Goal: Check status: Check status

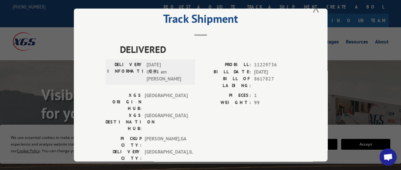
scroll to position [4, 0]
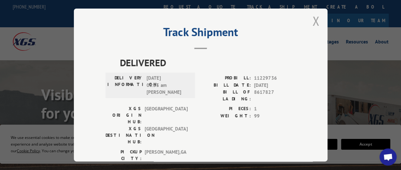
click at [314, 19] on button "Close modal" at bounding box center [316, 20] width 7 height 17
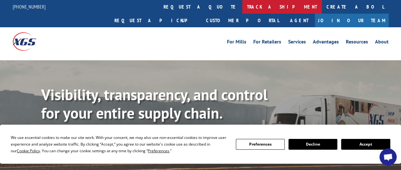
click at [242, 11] on link "track a shipment" at bounding box center [282, 7] width 80 height 14
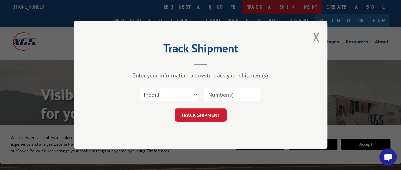
scroll to position [0, 0]
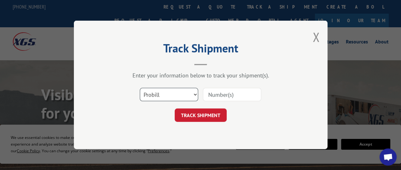
click at [177, 92] on select "Select category... Probill BOL PO" at bounding box center [169, 94] width 58 height 13
select select "po"
click at [140, 88] on select "Select category... Probill BOL PO" at bounding box center [169, 94] width 58 height 13
click at [234, 97] on input at bounding box center [232, 94] width 58 height 13
paste input "97509518"
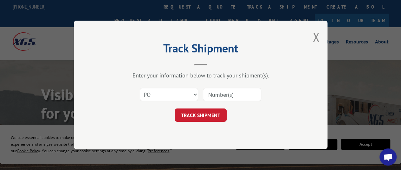
type input "97509518"
click button "TRACK SHIPMENT" at bounding box center [201, 115] width 52 height 13
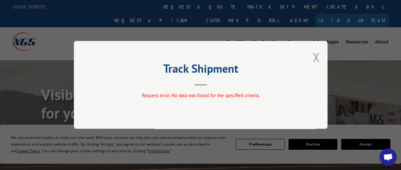
click at [313, 59] on button "Close modal" at bounding box center [316, 57] width 7 height 17
